Goal: Task Accomplishment & Management: Manage account settings

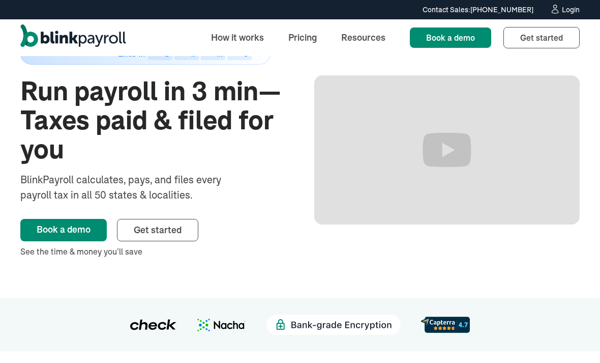
click at [579, 10] on div "Login" at bounding box center [571, 9] width 18 height 7
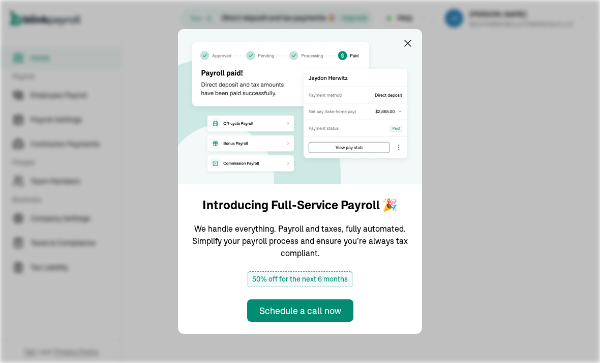
click at [406, 51] on img at bounding box center [300, 106] width 244 height 155
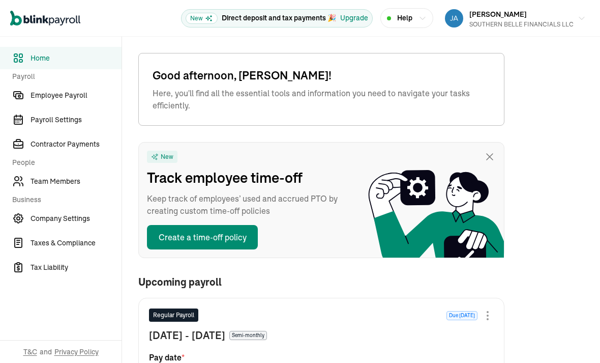
click at [76, 96] on span "Employee Payroll" at bounding box center [76, 95] width 91 height 11
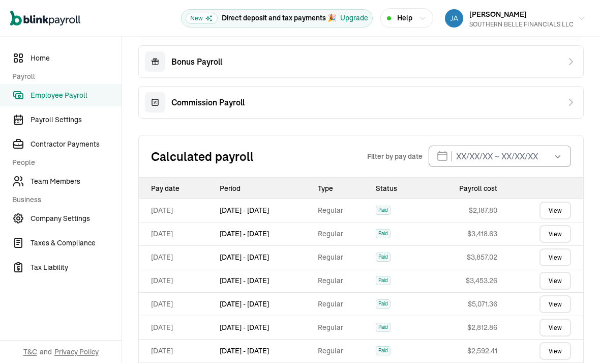
click at [563, 211] on link "View" at bounding box center [556, 211] width 32 height 18
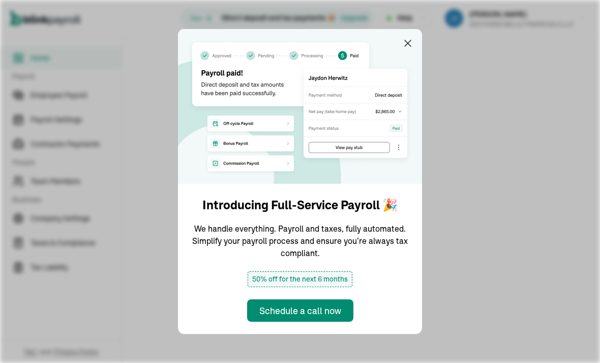
click at [406, 51] on img at bounding box center [300, 106] width 244 height 155
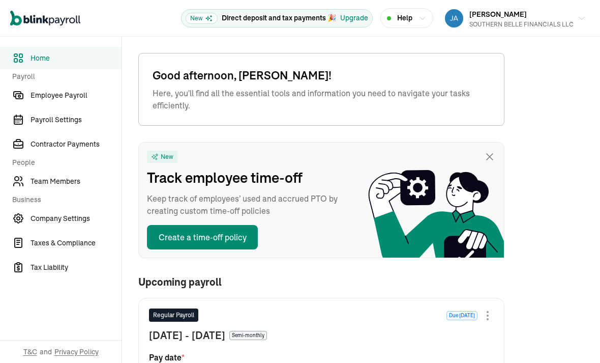
click at [76, 96] on span "Employee Payroll" at bounding box center [76, 95] width 91 height 11
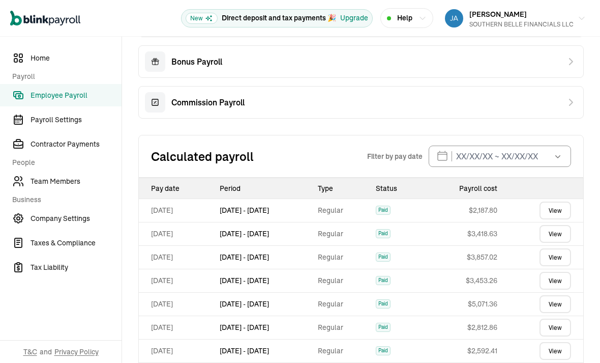
click at [563, 211] on link "View" at bounding box center [556, 211] width 32 height 18
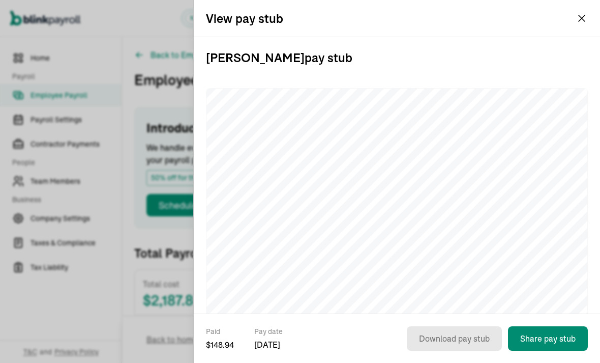
scroll to position [40, 0]
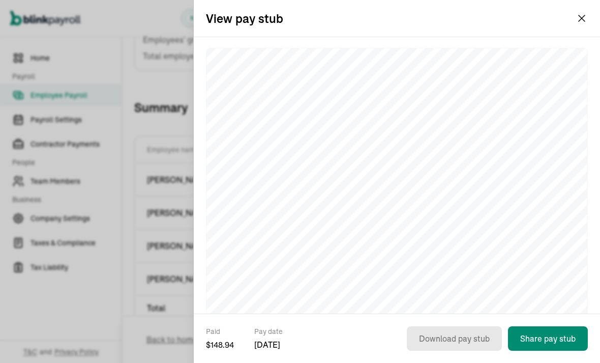
click at [570, 17] on div "View pay stub" at bounding box center [397, 18] width 407 height 37
click at [375, 2] on div "View pay stub" at bounding box center [397, 18] width 407 height 37
click at [578, 22] on icon "button" at bounding box center [582, 18] width 12 height 12
click at [579, 24] on icon "button" at bounding box center [582, 18] width 12 height 12
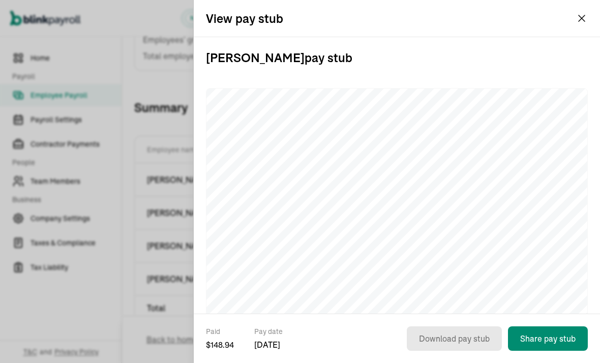
click at [586, 14] on icon "button" at bounding box center [582, 18] width 12 height 12
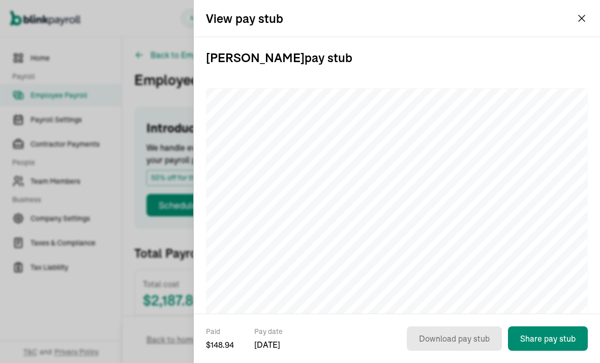
scroll to position [40, 0]
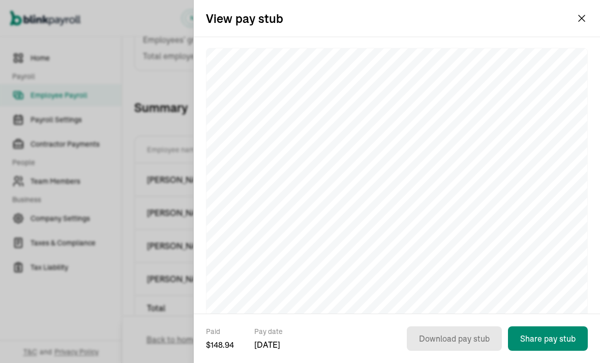
click at [570, 17] on div "View pay stub" at bounding box center [397, 18] width 407 height 37
click at [375, 2] on div "View pay stub" at bounding box center [397, 18] width 407 height 37
click at [578, 22] on icon "button" at bounding box center [582, 18] width 12 height 12
click at [579, 24] on icon "button" at bounding box center [582, 18] width 12 height 12
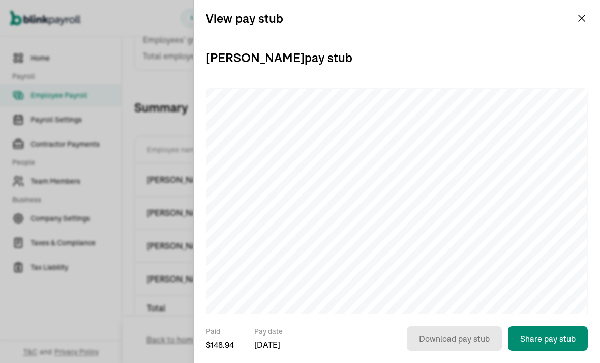
click at [586, 14] on icon "button" at bounding box center [582, 18] width 12 height 12
